Goal: Find specific page/section: Find specific page/section

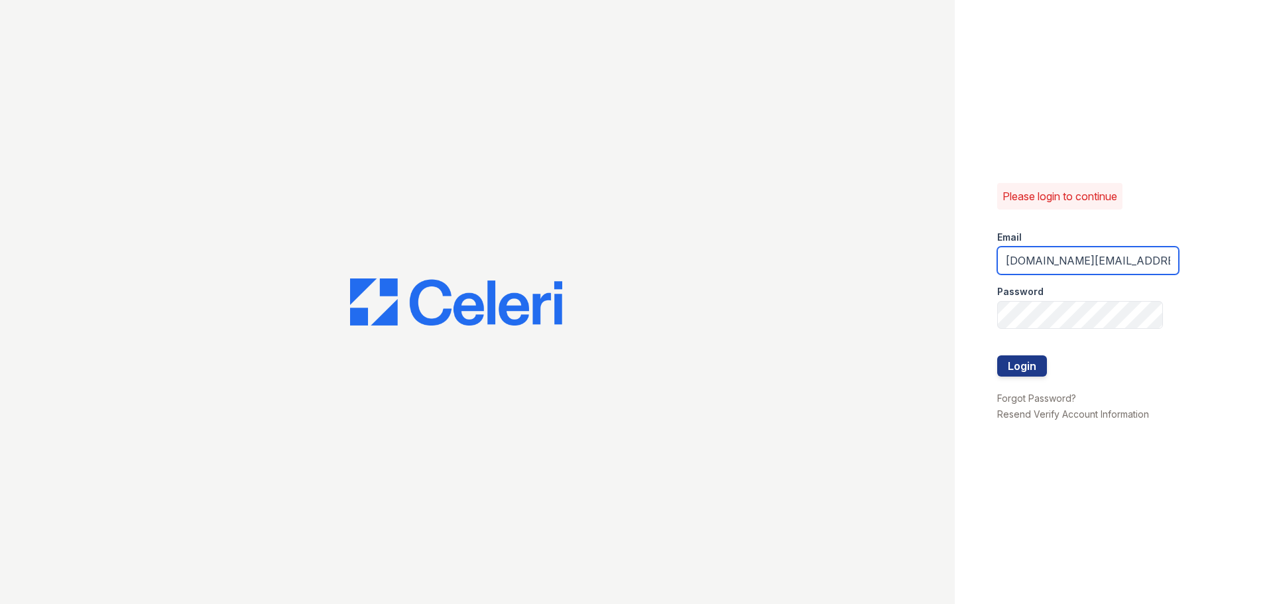
click at [1071, 260] on input "[DOMAIN_NAME][EMAIL_ADDRESS][DOMAIN_NAME]" at bounding box center [1088, 261] width 182 height 28
type input "[EMAIL_ADDRESS][DOMAIN_NAME]"
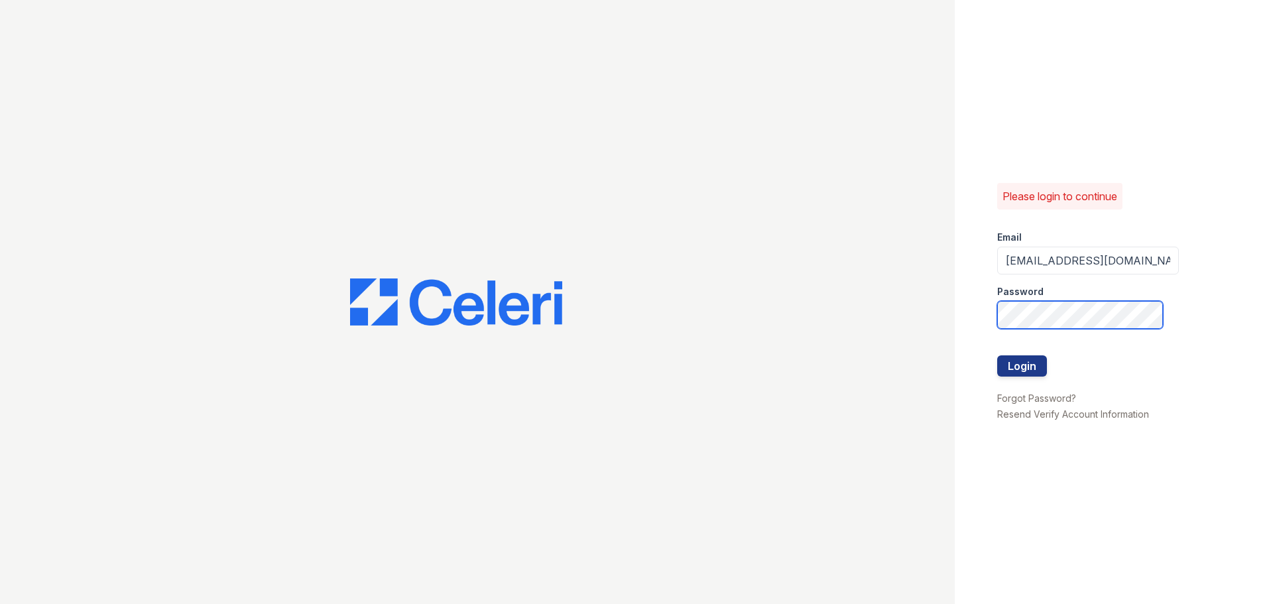
click at [862, 328] on div "Please login to continue Email [EMAIL_ADDRESS][DOMAIN_NAME] Password Login Forg…" at bounding box center [636, 302] width 1273 height 604
click at [992, 367] on div "Please login to continue Email [EMAIL_ADDRESS][DOMAIN_NAME] Password Login Forg…" at bounding box center [1114, 302] width 318 height 604
click at [1012, 369] on button "Login" at bounding box center [1022, 365] width 50 height 21
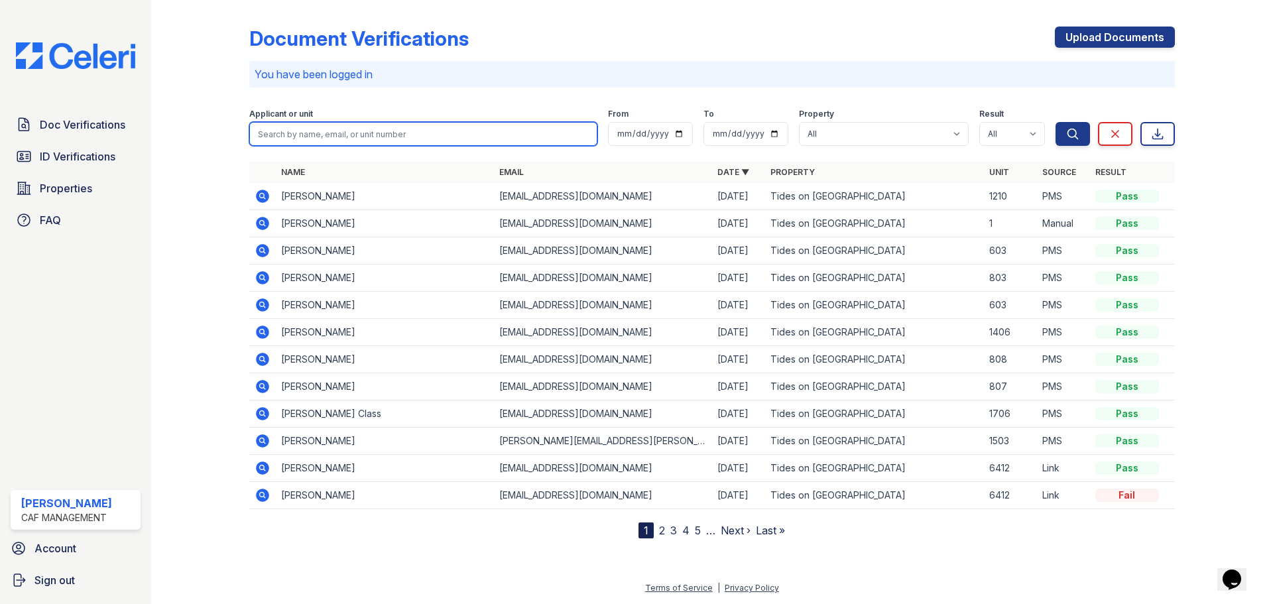
click at [331, 137] on input "search" at bounding box center [423, 134] width 348 height 24
type input "[PERSON_NAME]"
click at [1056, 122] on button "Search" at bounding box center [1073, 134] width 34 height 24
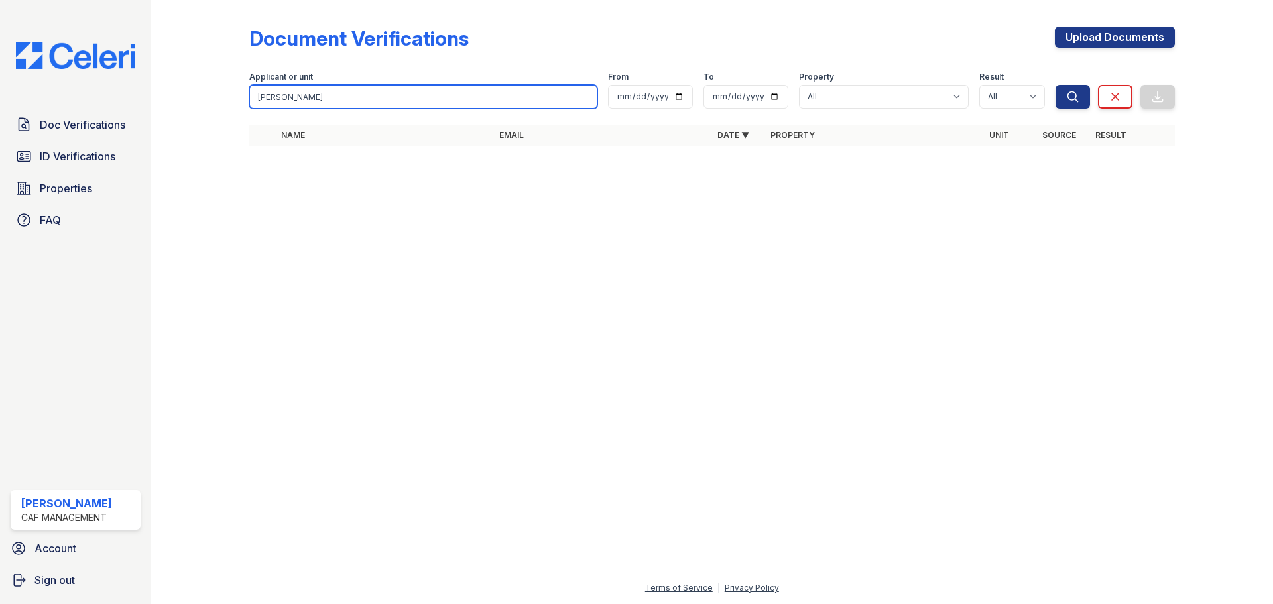
drag, startPoint x: 153, startPoint y: 98, endPoint x: 133, endPoint y: 99, distance: 19.9
click at [133, 99] on div "Doc Verifications ID Verifications Properties FAQ LESLIE MALDONADO CAF Manageme…" at bounding box center [636, 302] width 1273 height 604
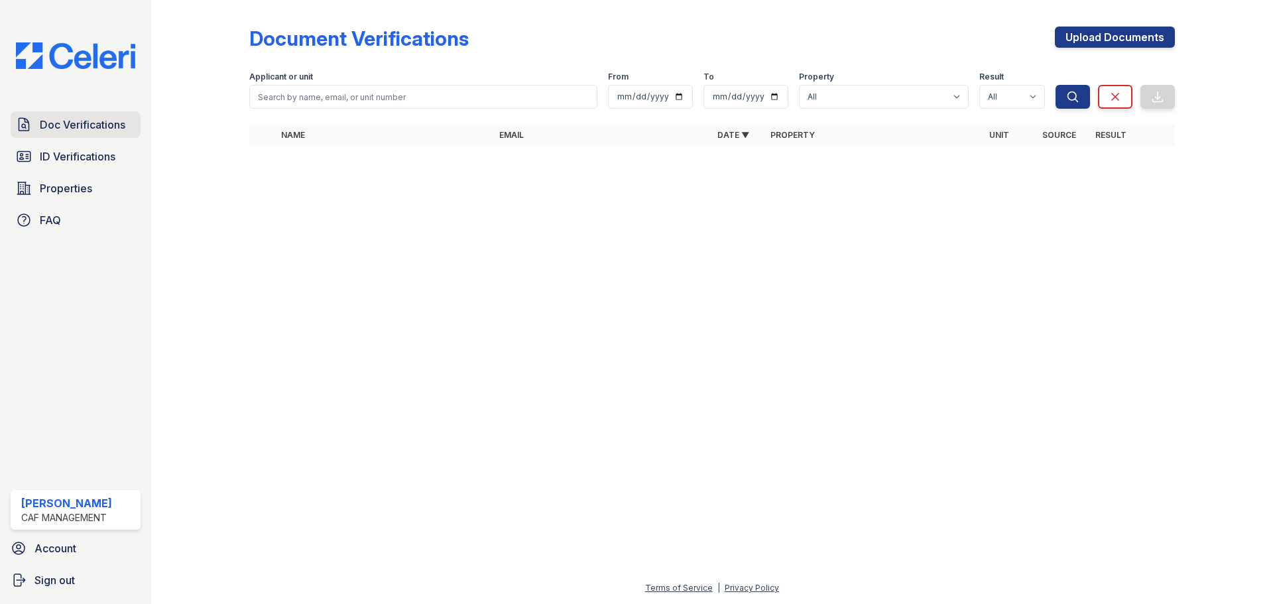
click at [77, 132] on span "Doc Verifications" at bounding box center [83, 125] width 86 height 16
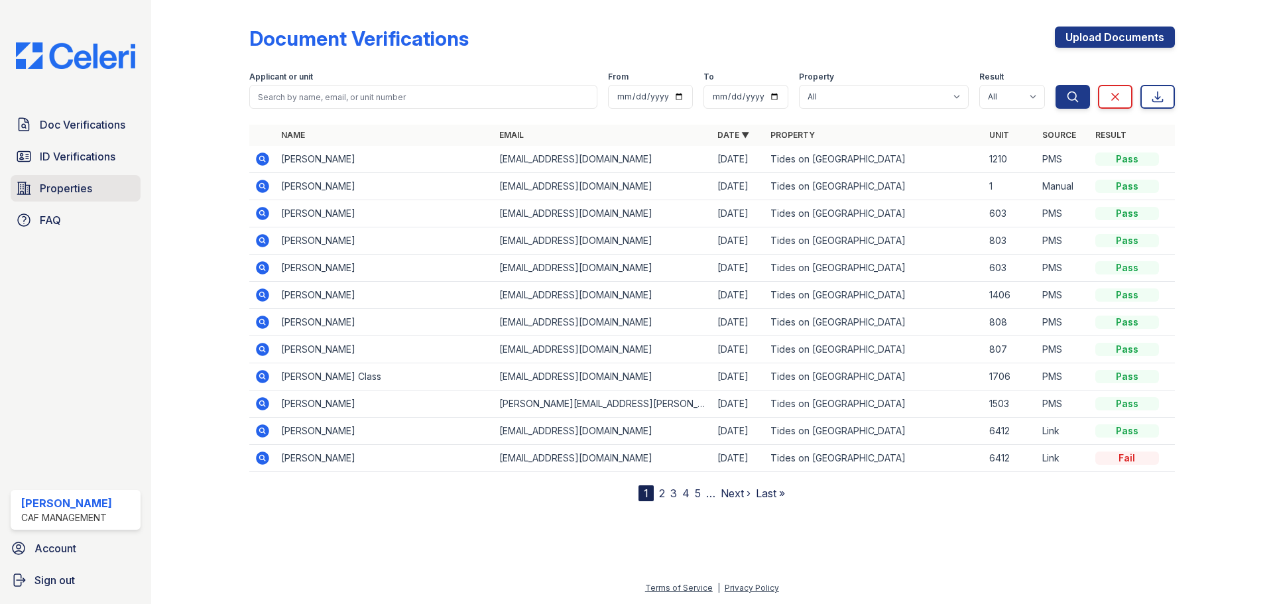
click at [43, 181] on span "Properties" at bounding box center [66, 188] width 52 height 16
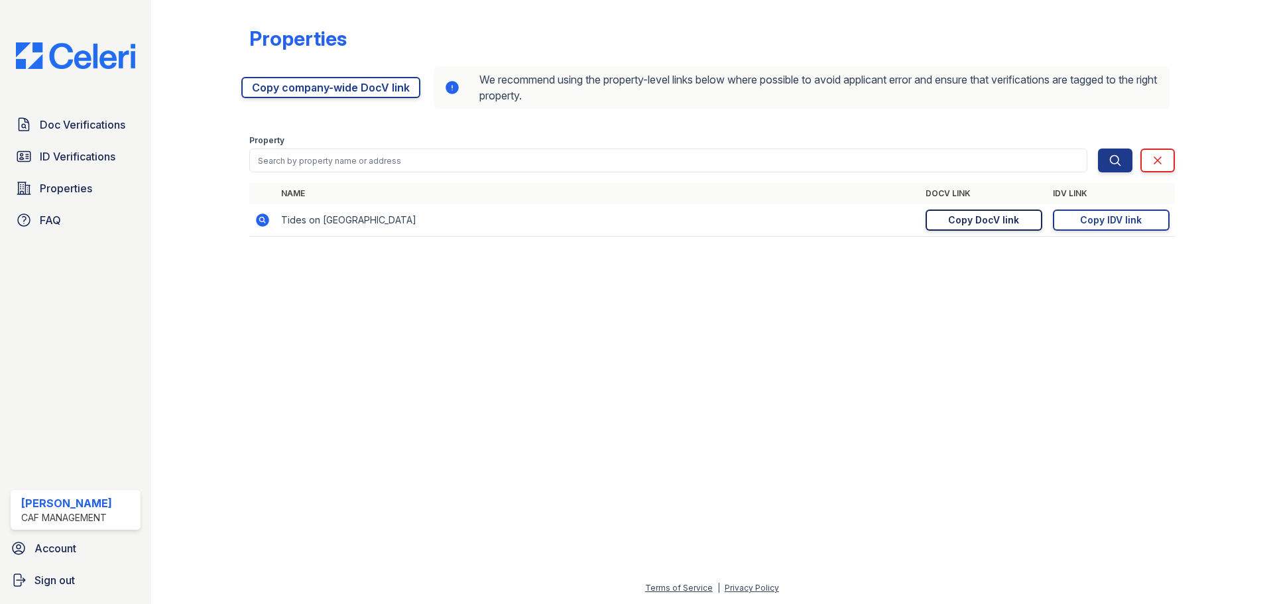
click at [1008, 224] on div "Copy DocV link" at bounding box center [983, 220] width 71 height 13
